Goal: Task Accomplishment & Management: Complete application form

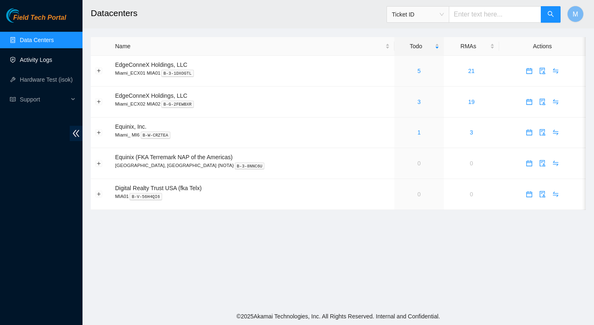
click at [48, 57] on link "Activity Logs" at bounding box center [36, 60] width 33 height 7
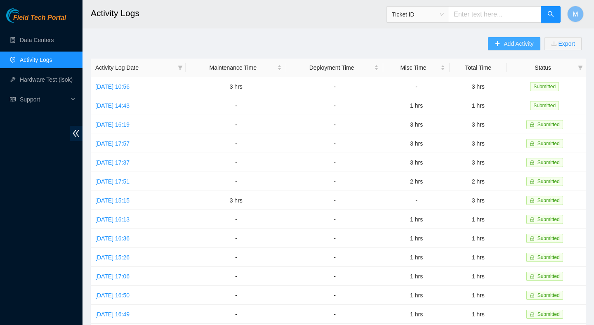
click at [514, 39] on span "Add Activity" at bounding box center [519, 43] width 30 height 9
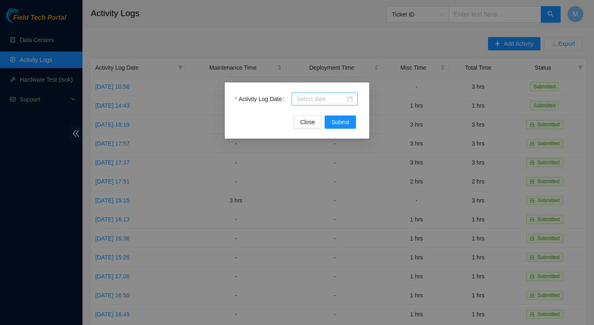
click at [311, 97] on input "Activity Log Date" at bounding box center [321, 98] width 49 height 9
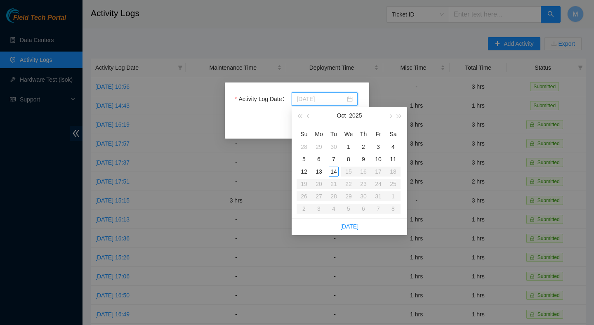
type input "[DATE]"
click at [333, 172] on div "14" at bounding box center [334, 172] width 10 height 10
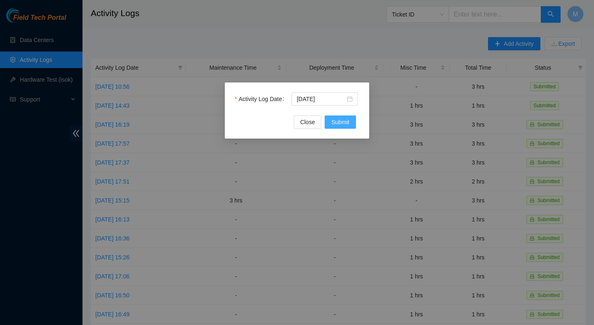
click at [343, 122] on span "Submit" at bounding box center [340, 122] width 18 height 9
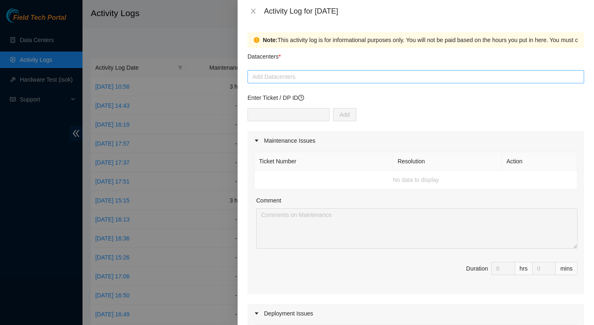
click at [353, 83] on div "Add Datacenters" at bounding box center [416, 76] width 337 height 13
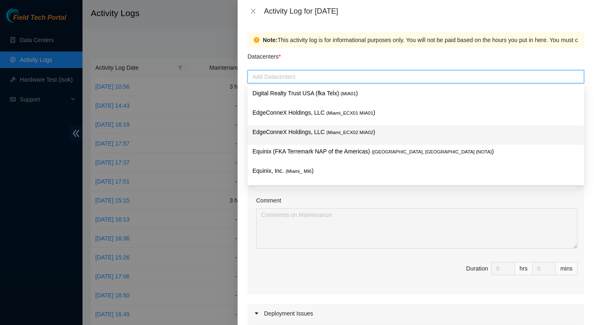
click at [350, 129] on p "EdgeConneX Holdings, LLC ( Miami_ECX02 MIA02 )" at bounding box center [415, 131] width 327 height 9
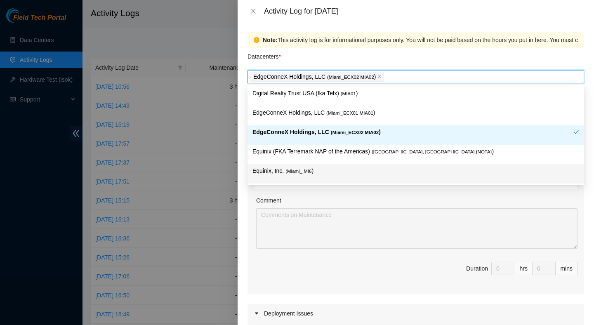
click at [445, 199] on div "Comment" at bounding box center [416, 202] width 321 height 12
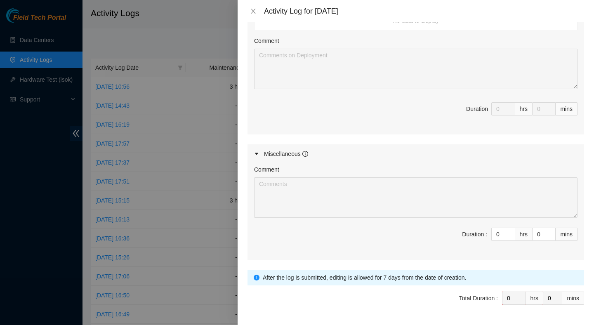
scroll to position [332, 0]
type input "1"
click at [510, 231] on icon "up" at bounding box center [510, 232] width 3 height 3
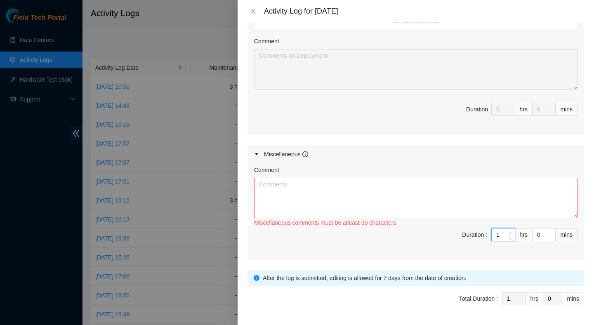
type input "2"
click at [510, 231] on icon "up" at bounding box center [510, 232] width 3 height 3
click at [467, 193] on textarea "Comment" at bounding box center [415, 198] width 323 height 40
type textarea "D"
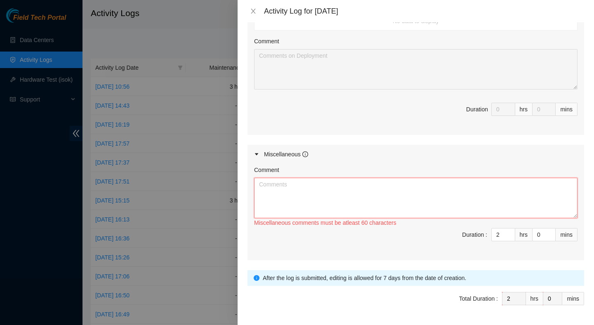
paste textarea "DP84744 [DATE] [PERSON_NAME] and I: Received the switches and cables. Mounted t…"
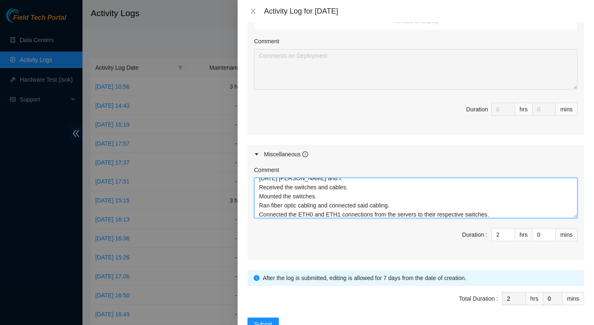
scroll to position [0, 0]
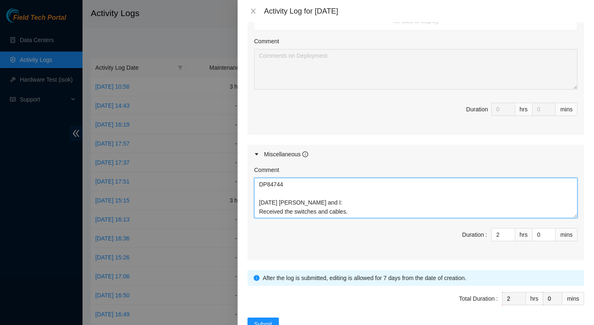
drag, startPoint x: 315, startPoint y: 203, endPoint x: 241, endPoint y: 205, distance: 73.4
click at [241, 204] on div "Note: This activity log is for informational purposes only. You will not be pai…" at bounding box center [416, 173] width 356 height 303
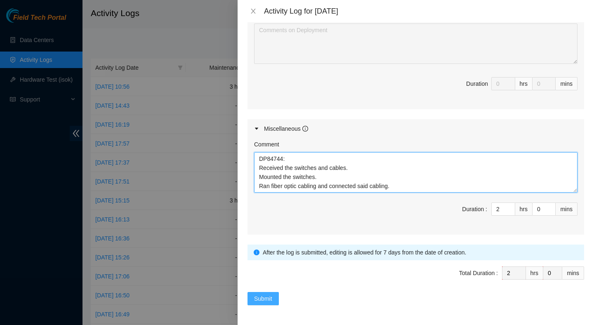
type textarea "DP84744: Received the switches and cables. Mounted the switches. Ran fiber opti…"
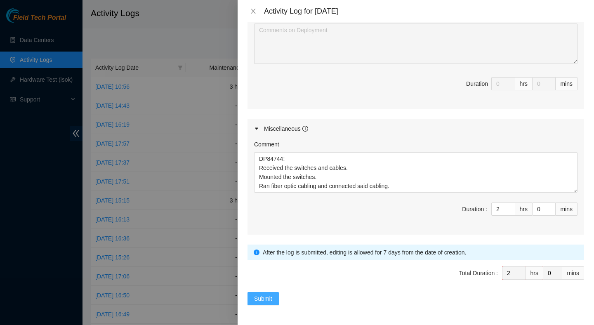
click at [267, 302] on span "Submit" at bounding box center [263, 298] width 18 height 9
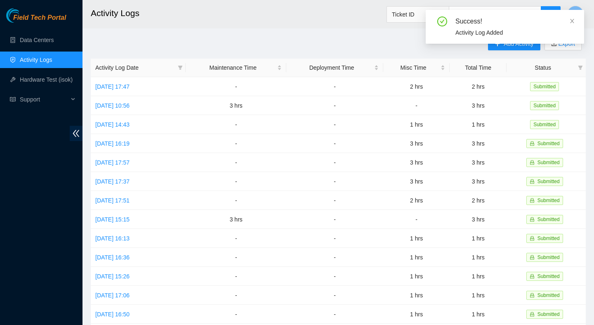
click at [576, 23] on div "Success! Activity Log Added" at bounding box center [505, 27] width 158 height 34
click at [574, 21] on icon "close" at bounding box center [572, 21] width 6 height 6
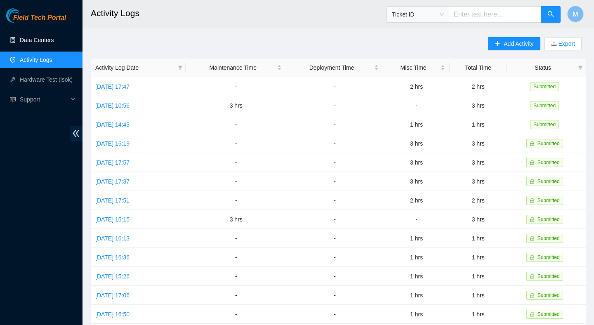
click at [47, 42] on link "Data Centers" at bounding box center [37, 40] width 34 height 7
